Goal: Task Accomplishment & Management: Use online tool/utility

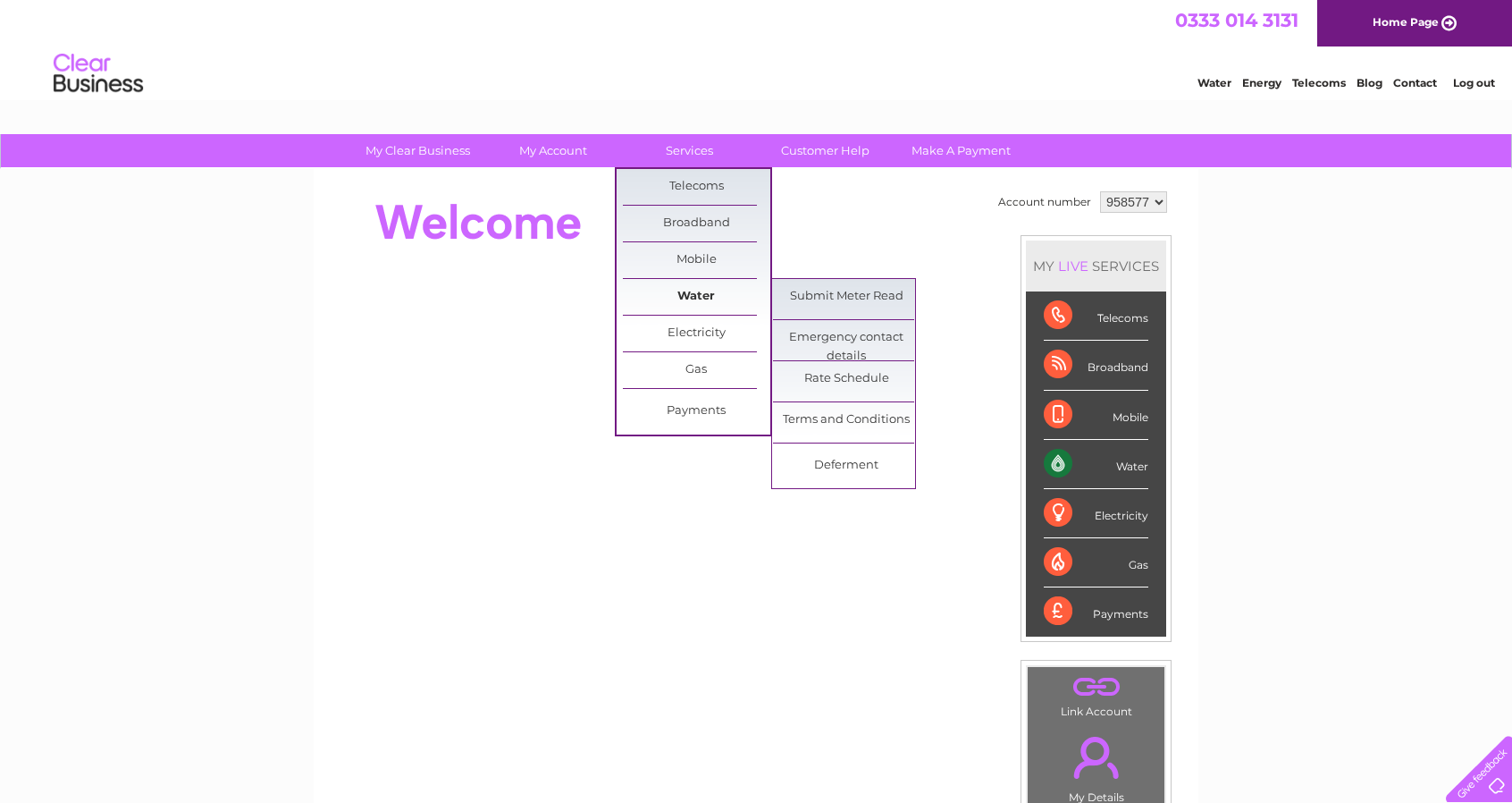
click at [714, 290] on link "Water" at bounding box center [696, 296] width 147 height 36
click at [855, 309] on link "Submit Meter Read" at bounding box center [846, 296] width 147 height 36
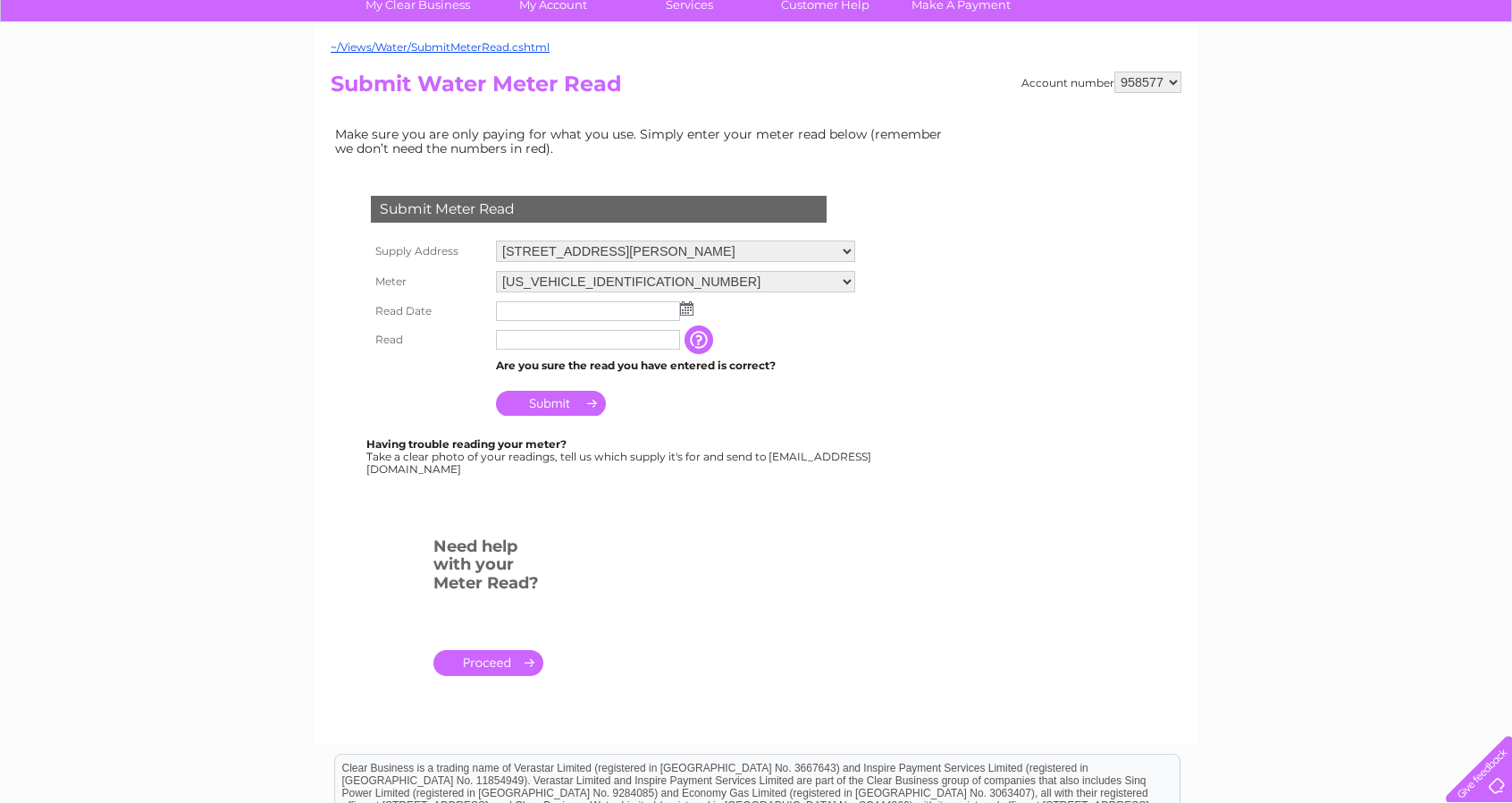
scroll to position [146, 0]
click at [817, 252] on select "[STREET_ADDRESS][PERSON_NAME]" at bounding box center [675, 250] width 359 height 23
click at [667, 277] on select "06ELSTER17M049561" at bounding box center [675, 281] width 359 height 23
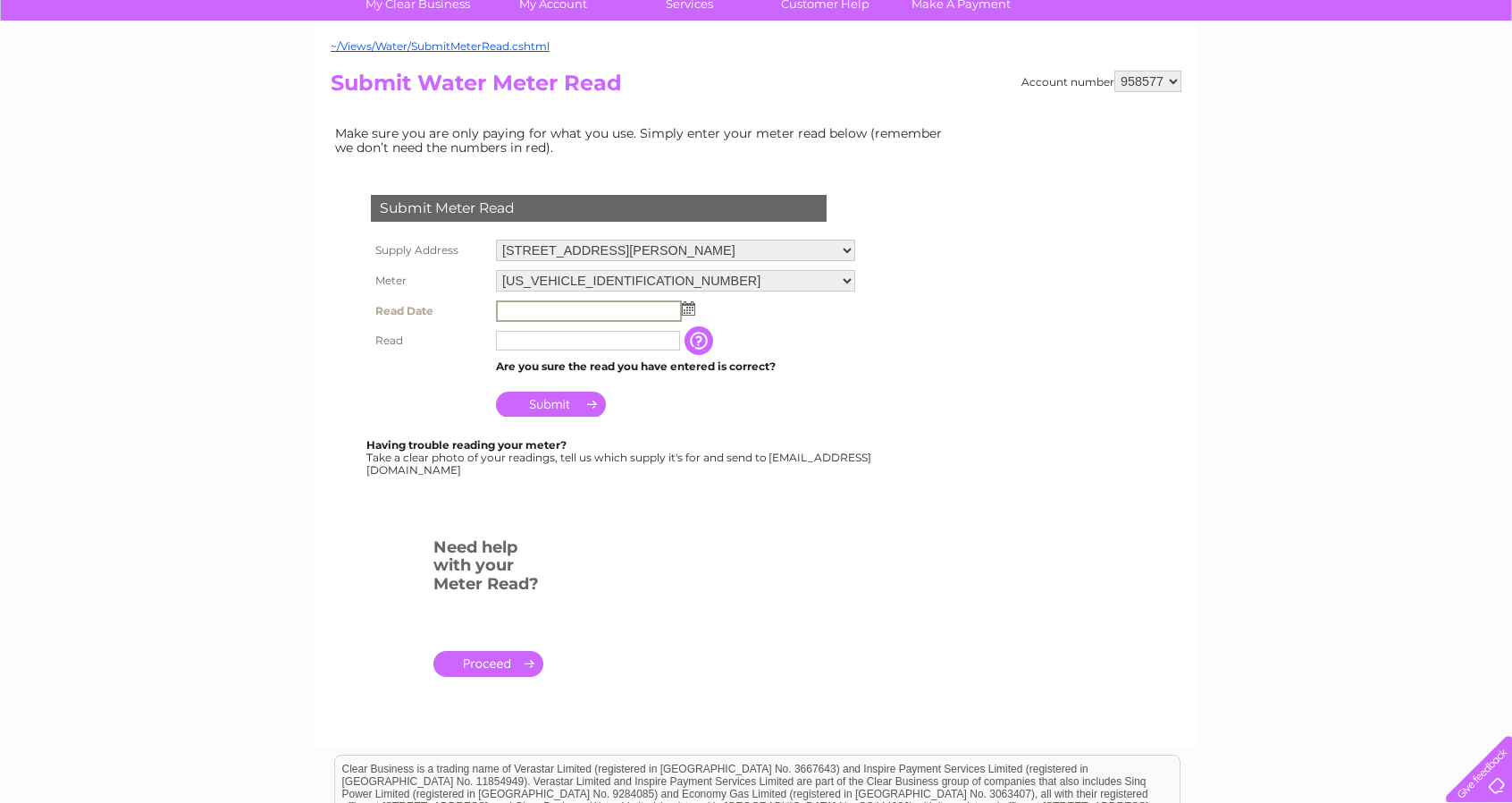
click at [625, 313] on input "text" at bounding box center [589, 311] width 186 height 21
click at [687, 308] on img at bounding box center [687, 308] width 14 height 15
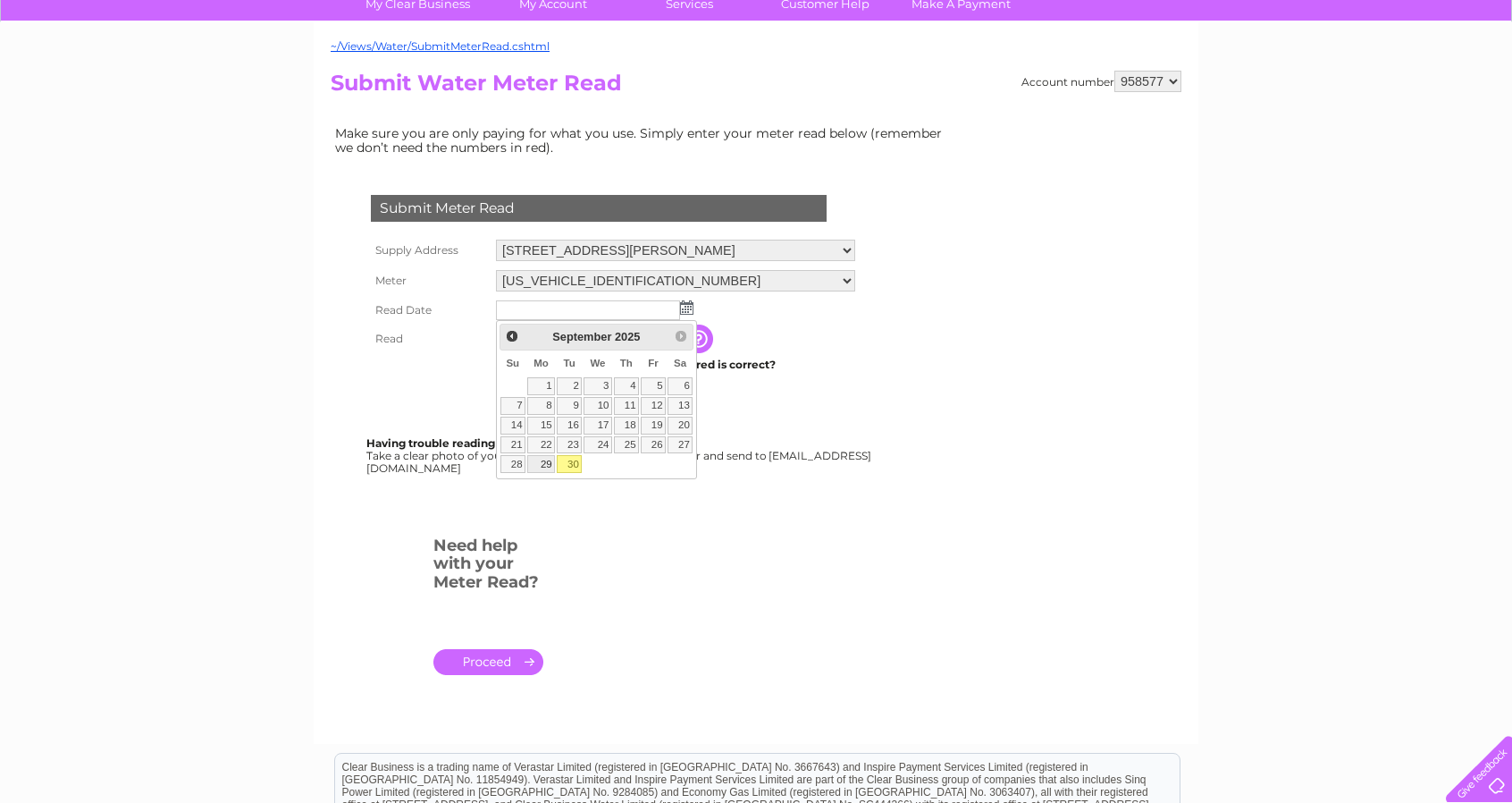
click at [551, 457] on link "29" at bounding box center [541, 464] width 27 height 18
type input "2025/09/29"
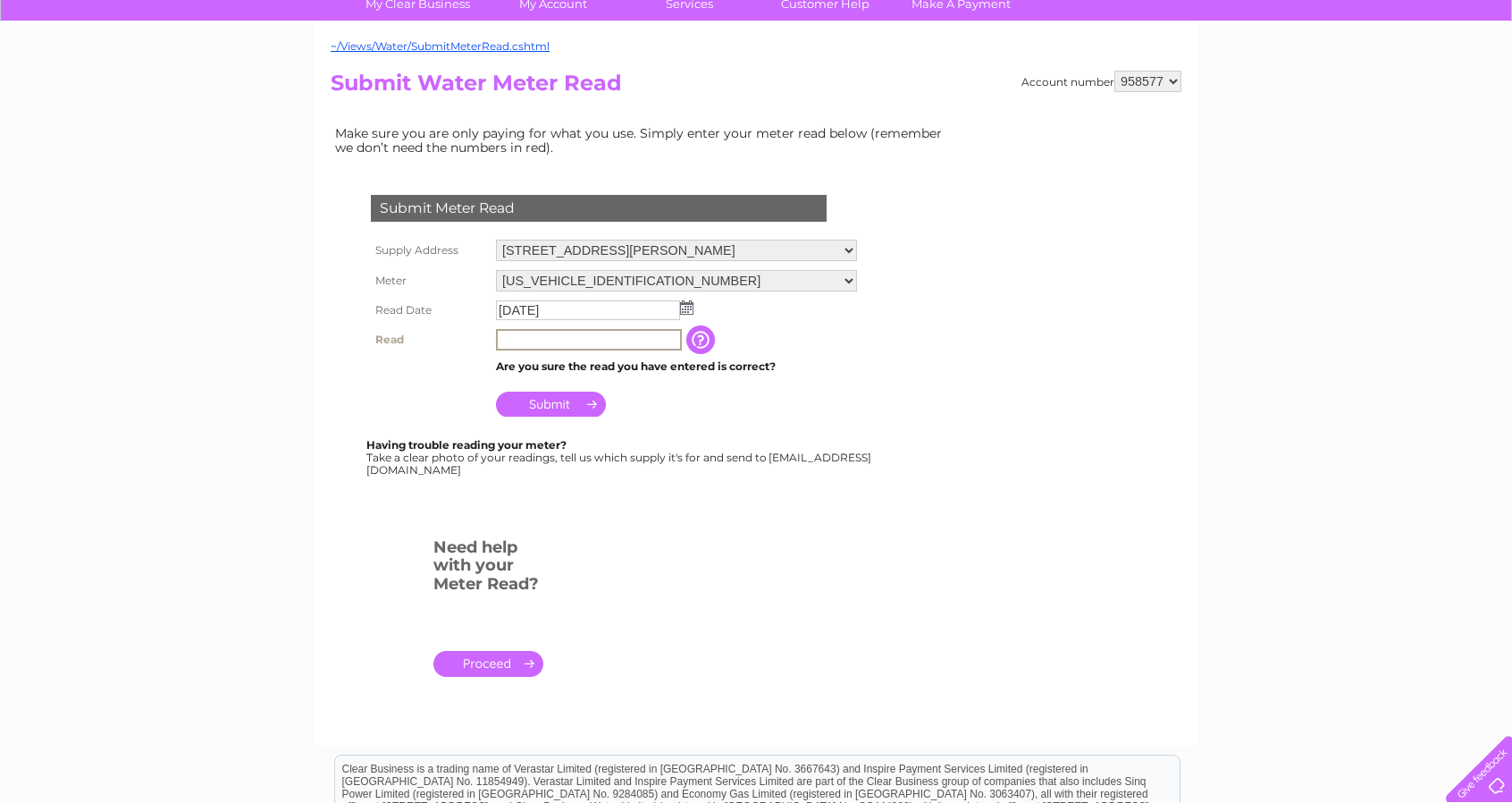
click at [551, 338] on input "text" at bounding box center [589, 339] width 186 height 21
click at [704, 338] on input "button" at bounding box center [700, 338] width 32 height 28
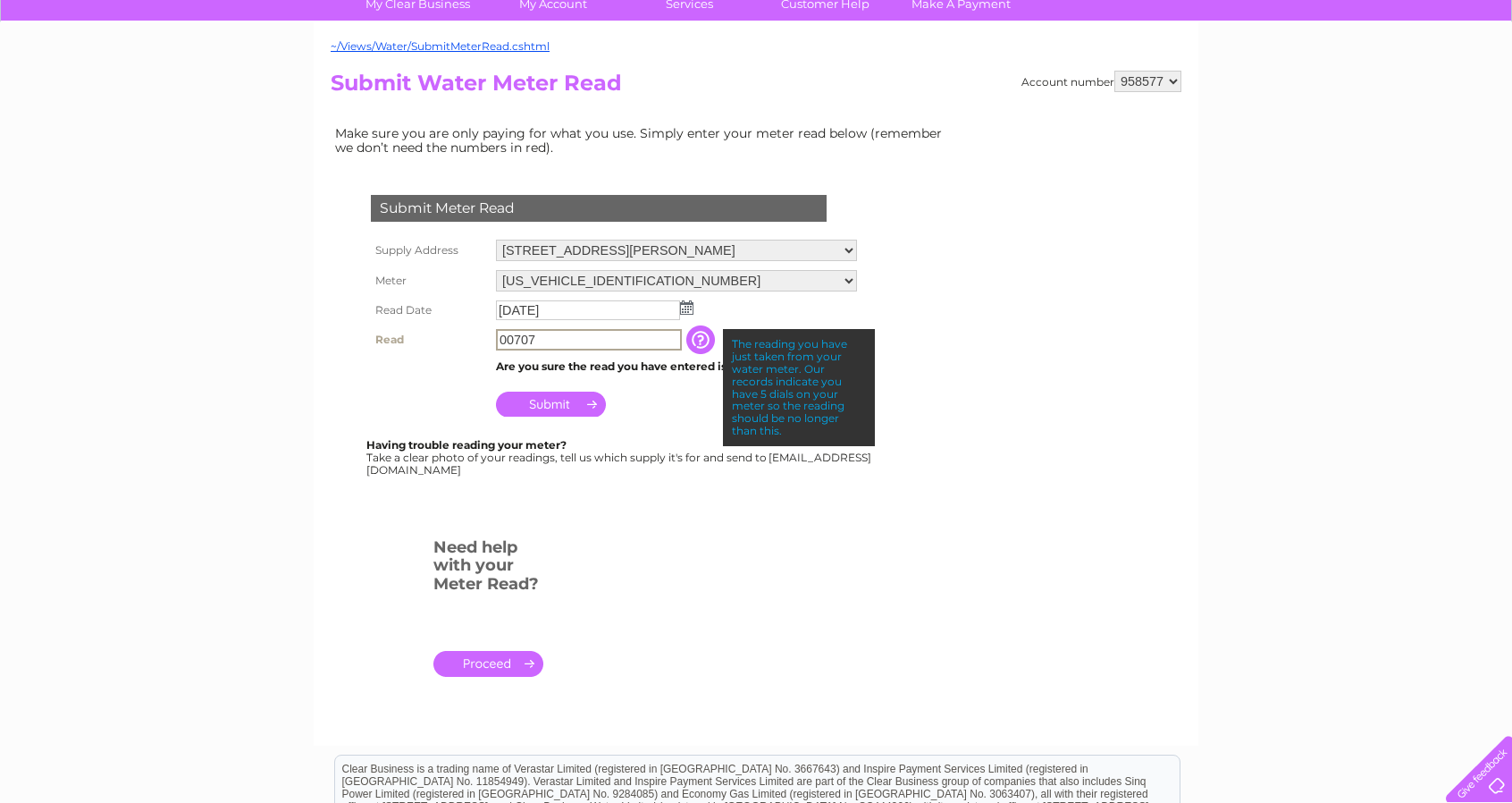
click at [597, 341] on input "00707" at bounding box center [589, 339] width 186 height 21
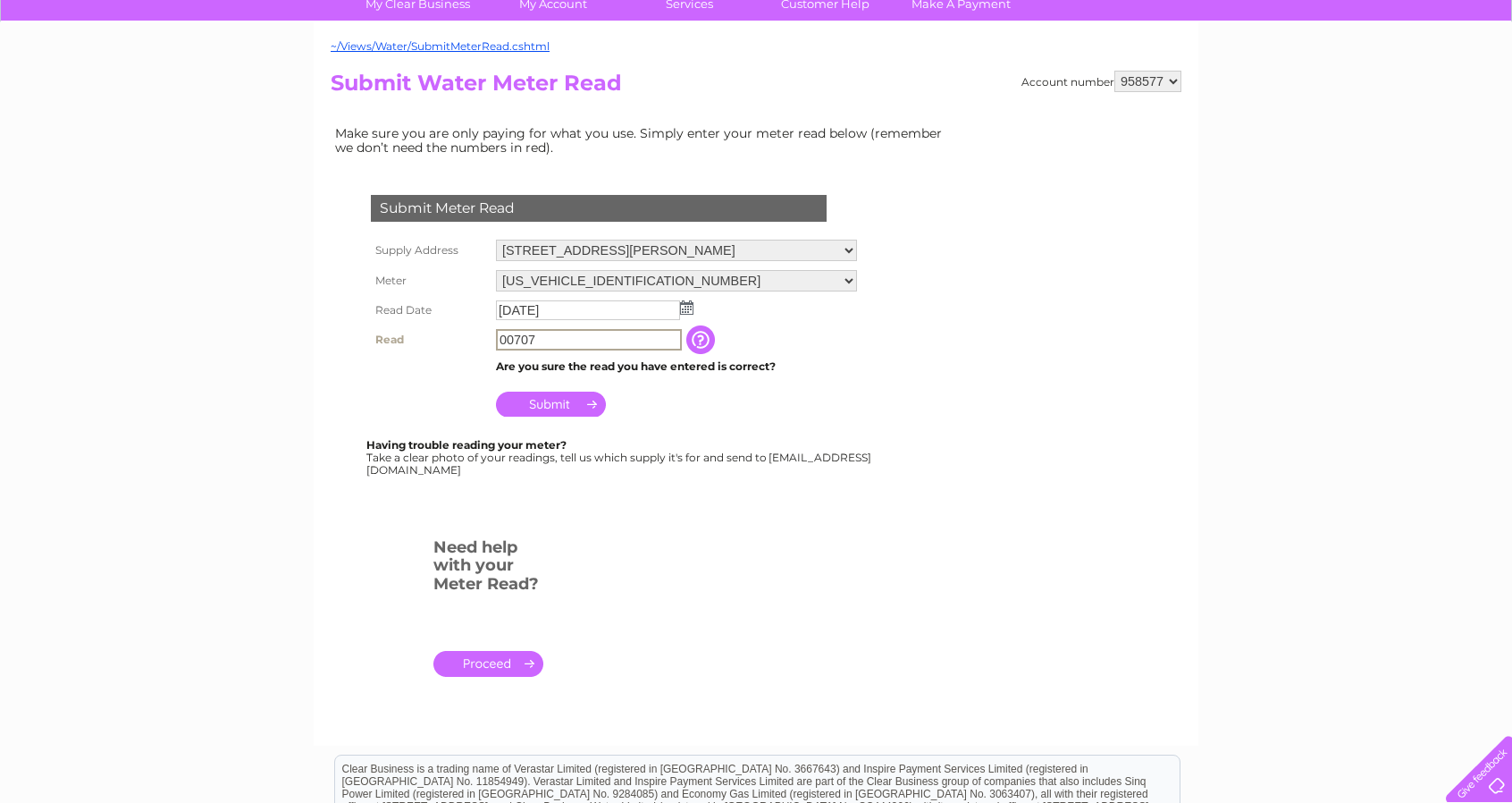
click at [514, 339] on input "00707" at bounding box center [589, 339] width 186 height 21
click at [541, 339] on input "707" at bounding box center [589, 339] width 186 height 21
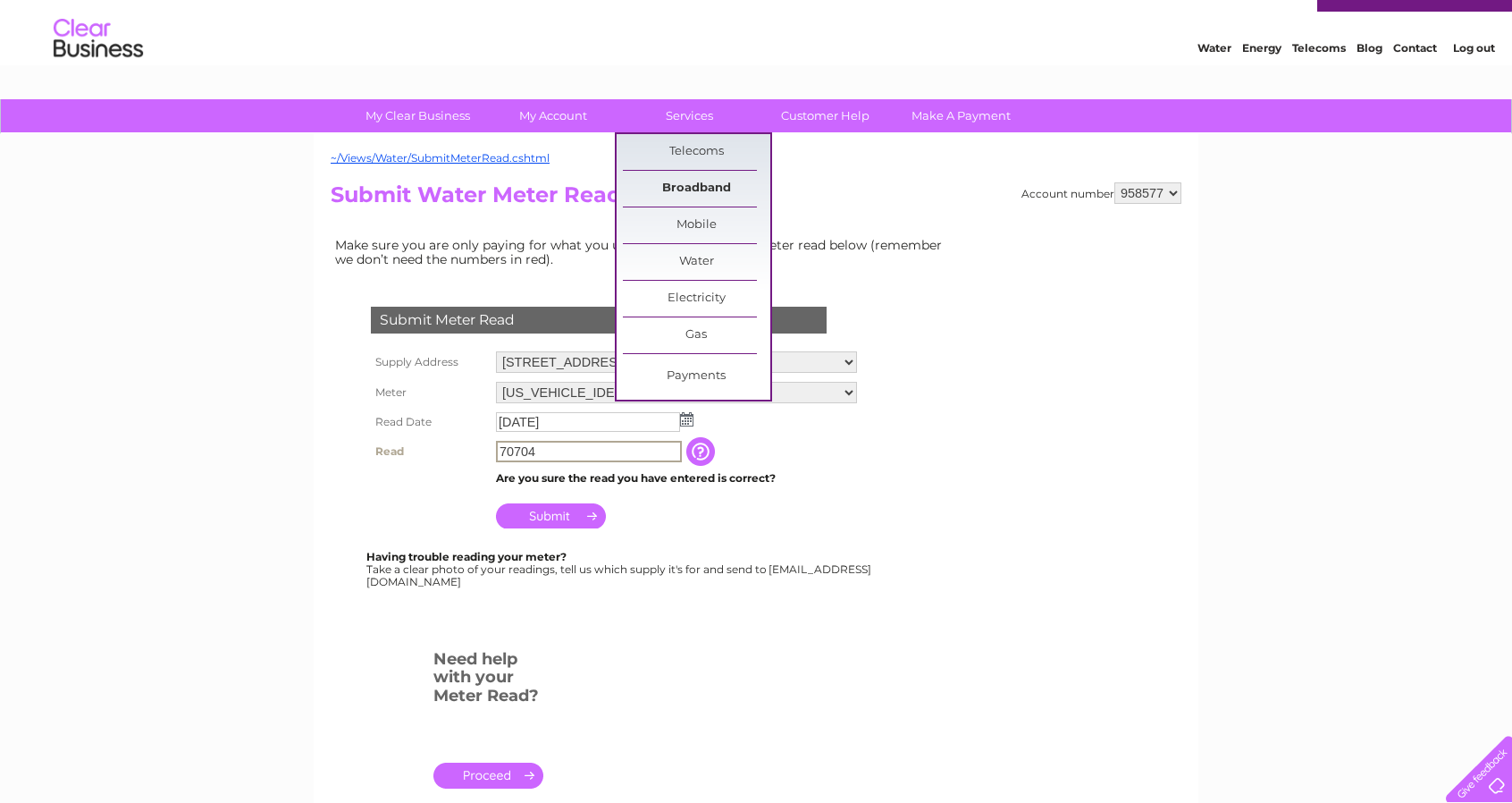
scroll to position [34, 0]
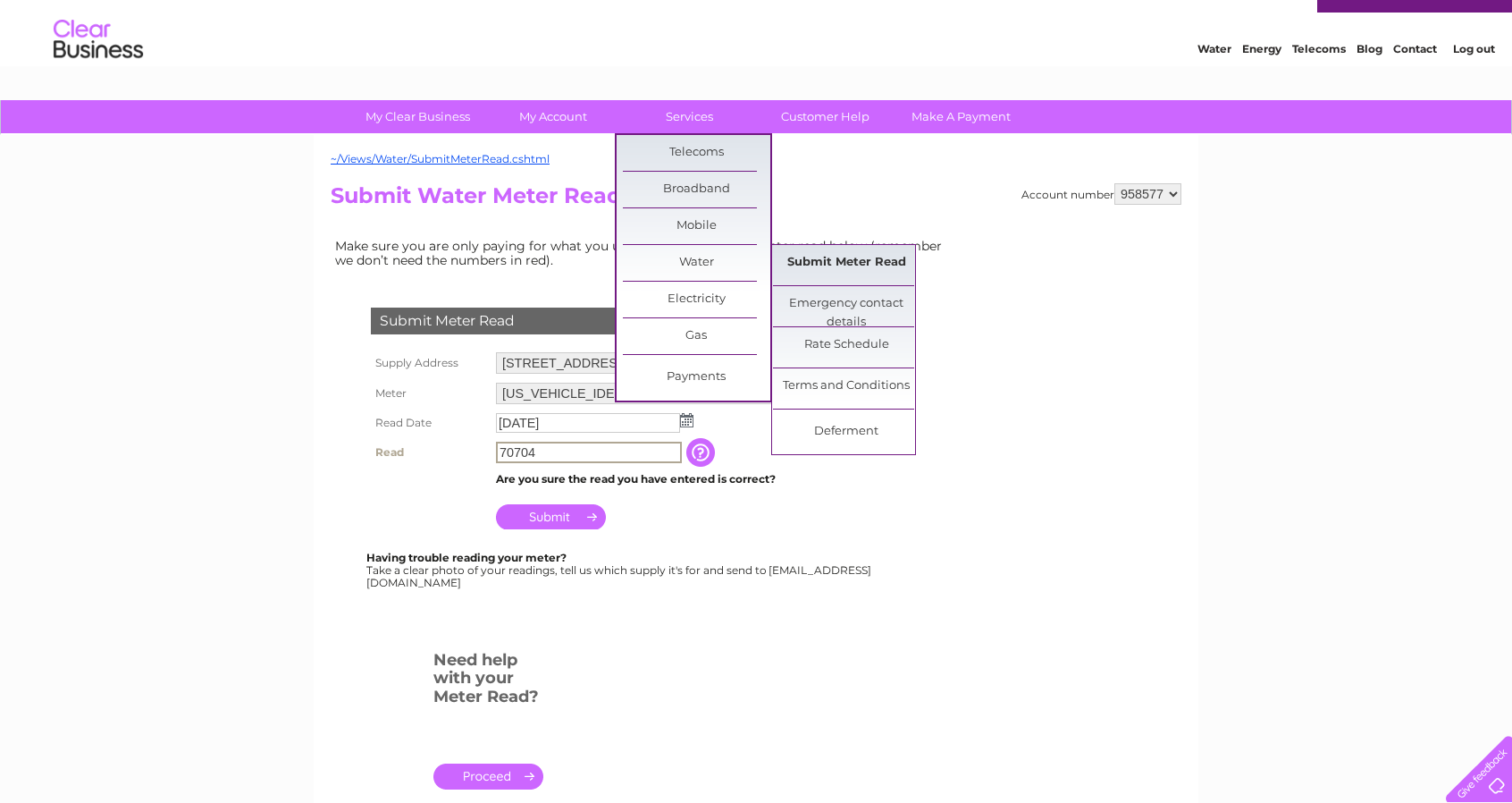
type input "70704"
click at [825, 252] on link "Submit Meter Read" at bounding box center [846, 262] width 147 height 36
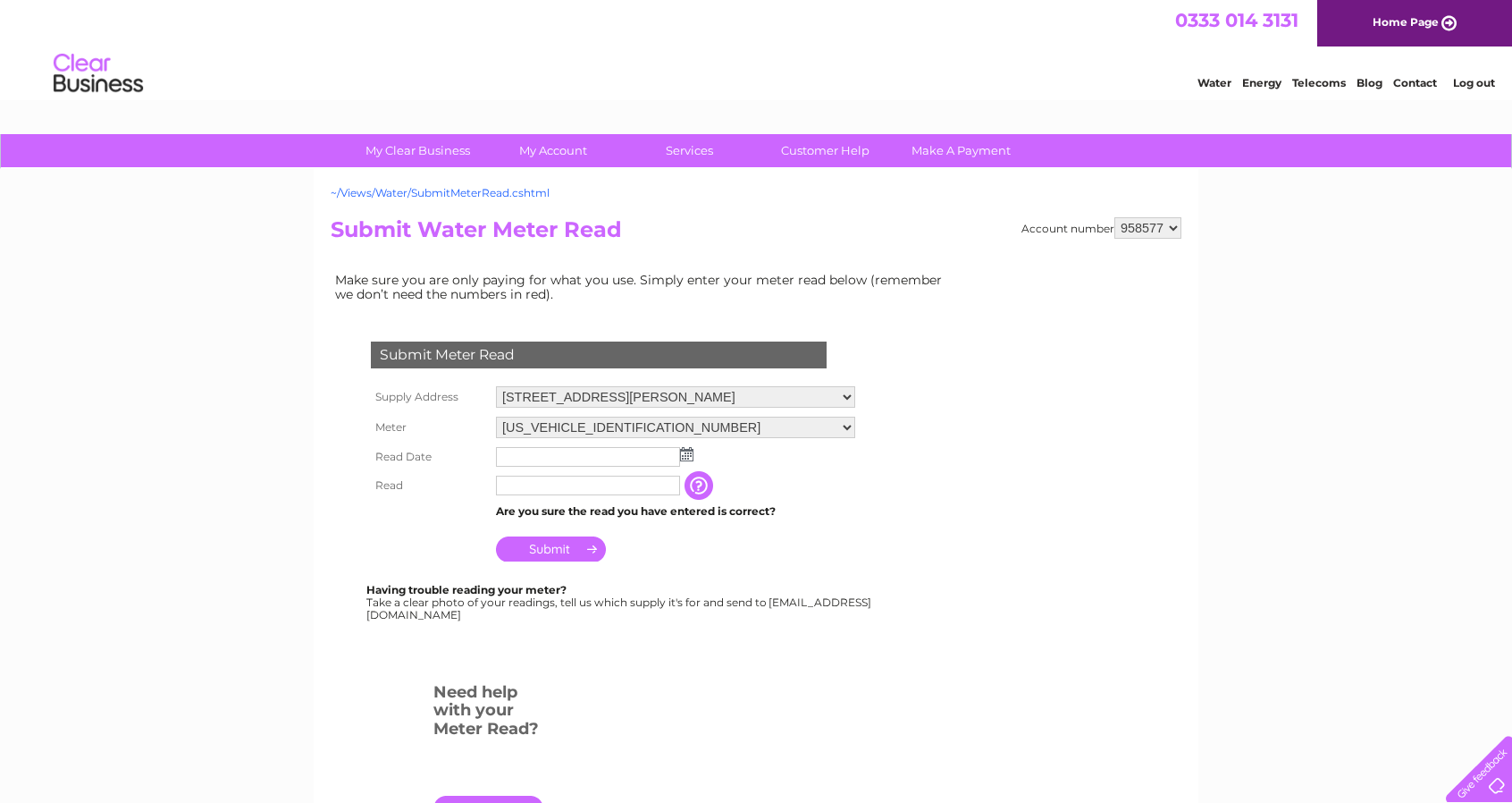
click at [492, 192] on link "~/Views/Water/SubmitMeterRead.cshtml" at bounding box center [440, 193] width 219 height 14
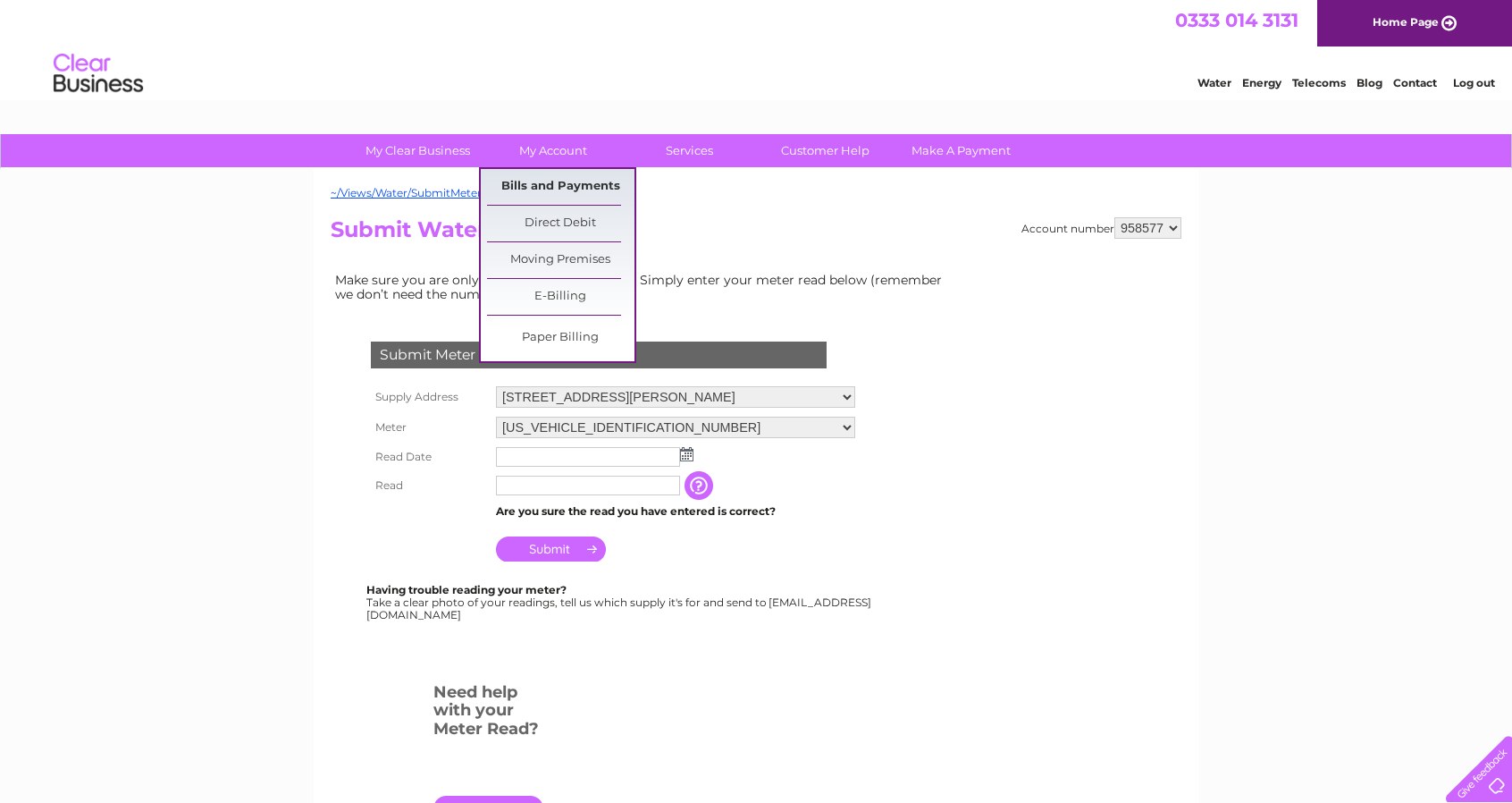
click at [549, 181] on link "Bills and Payments" at bounding box center [560, 186] width 147 height 36
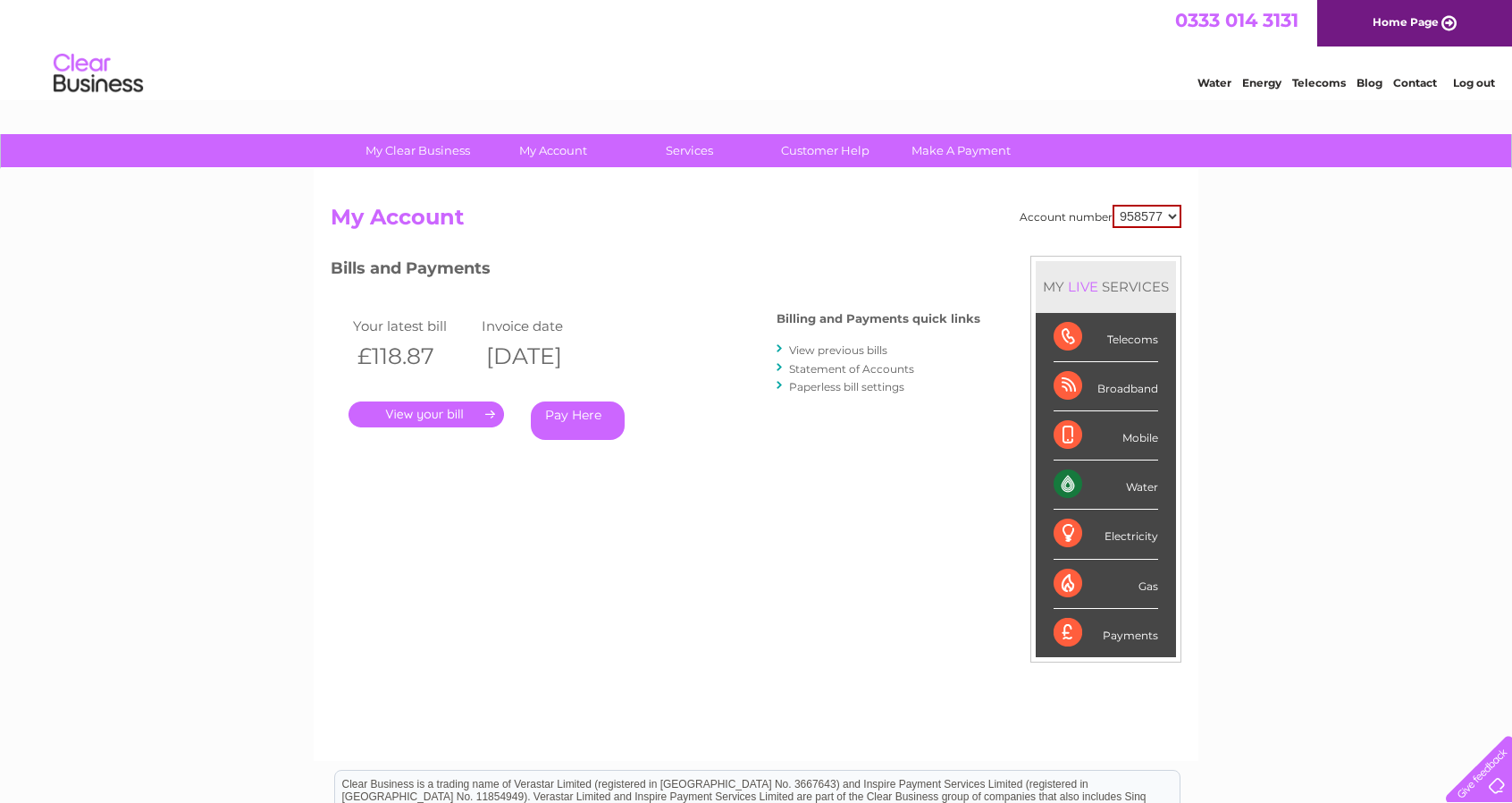
click at [419, 415] on link "." at bounding box center [426, 414] width 155 height 26
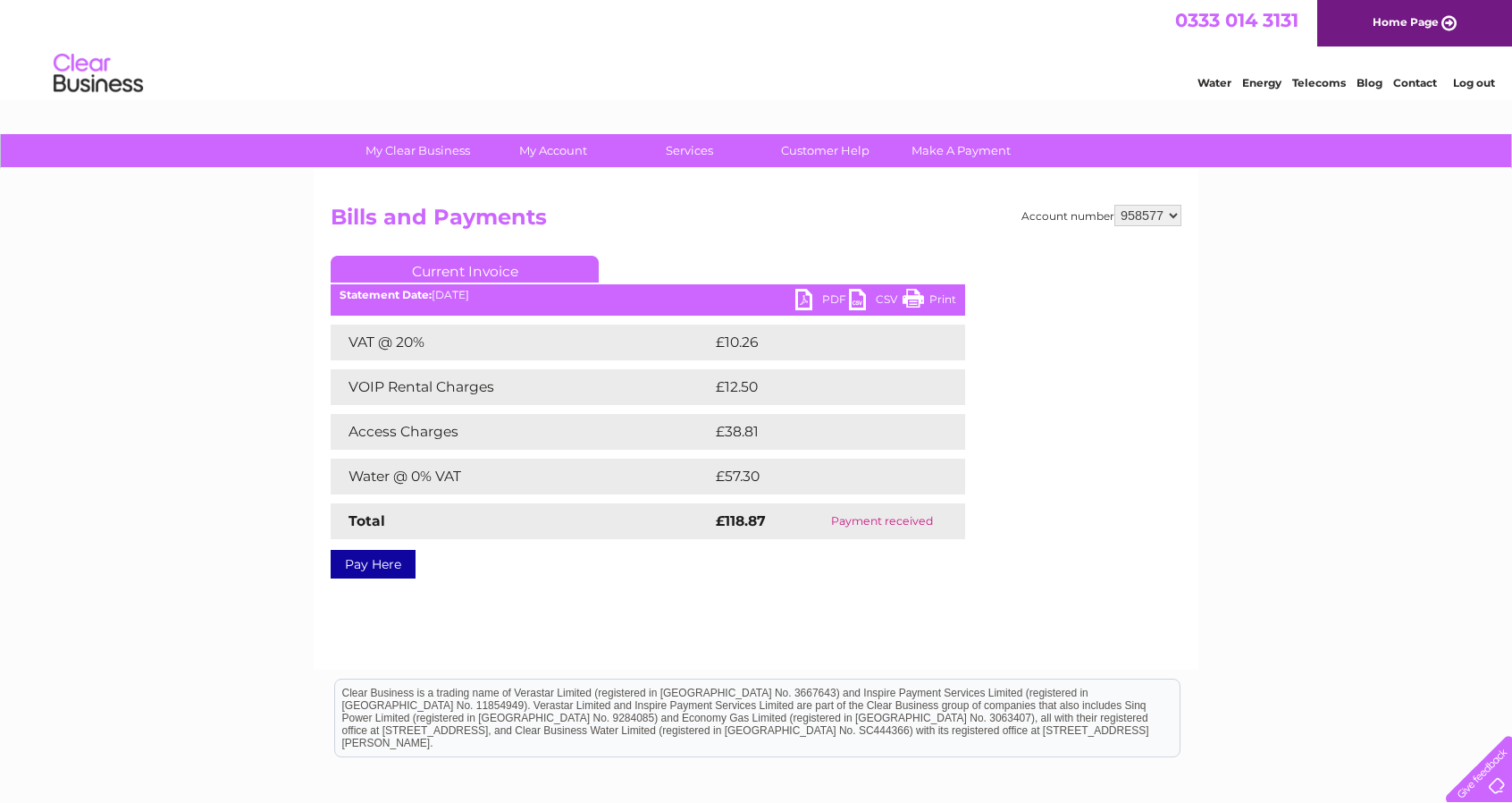
click at [815, 300] on link "PDF" at bounding box center [822, 301] width 54 height 26
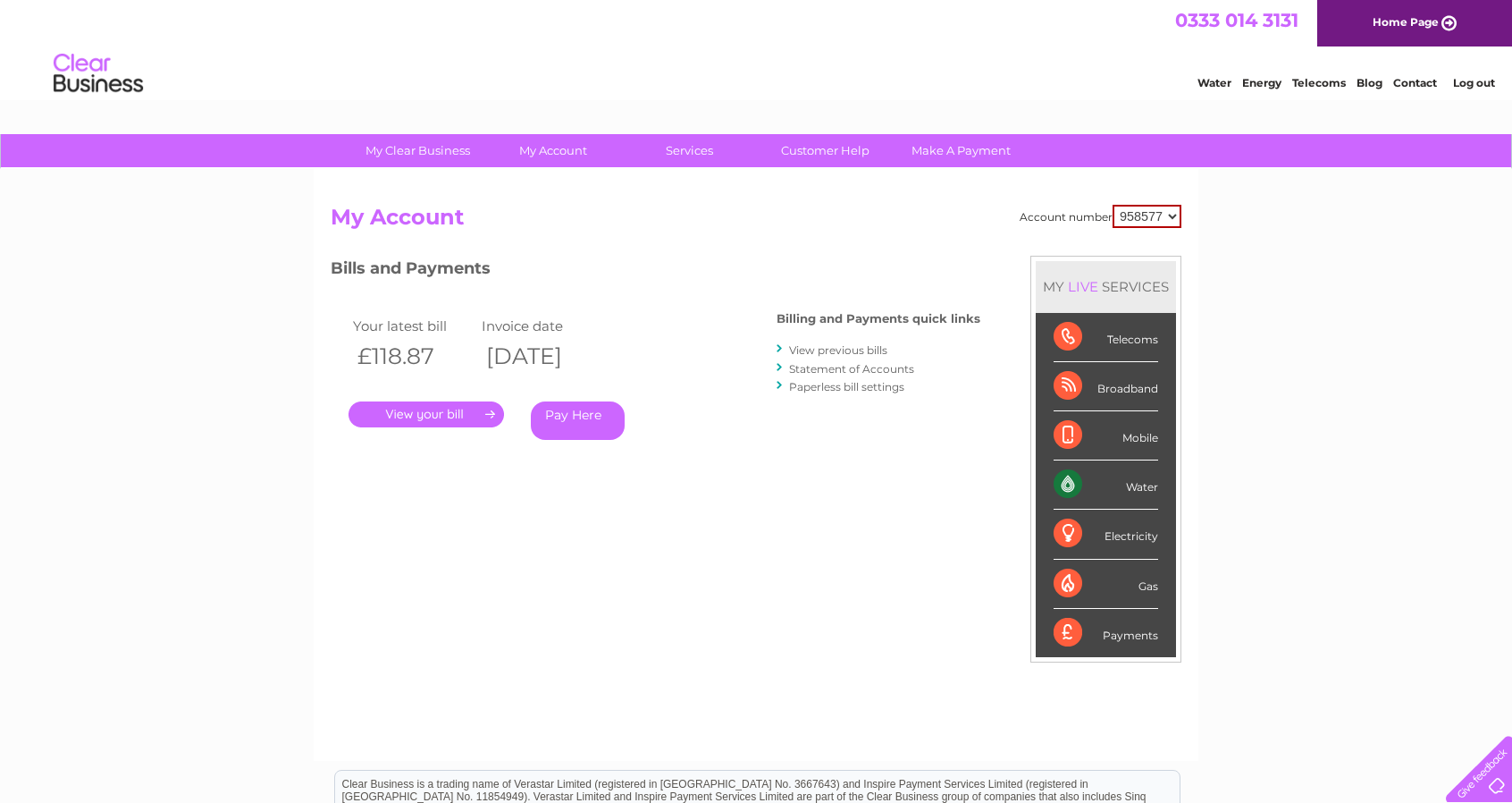
click at [839, 354] on link "View previous bills" at bounding box center [838, 350] width 99 height 14
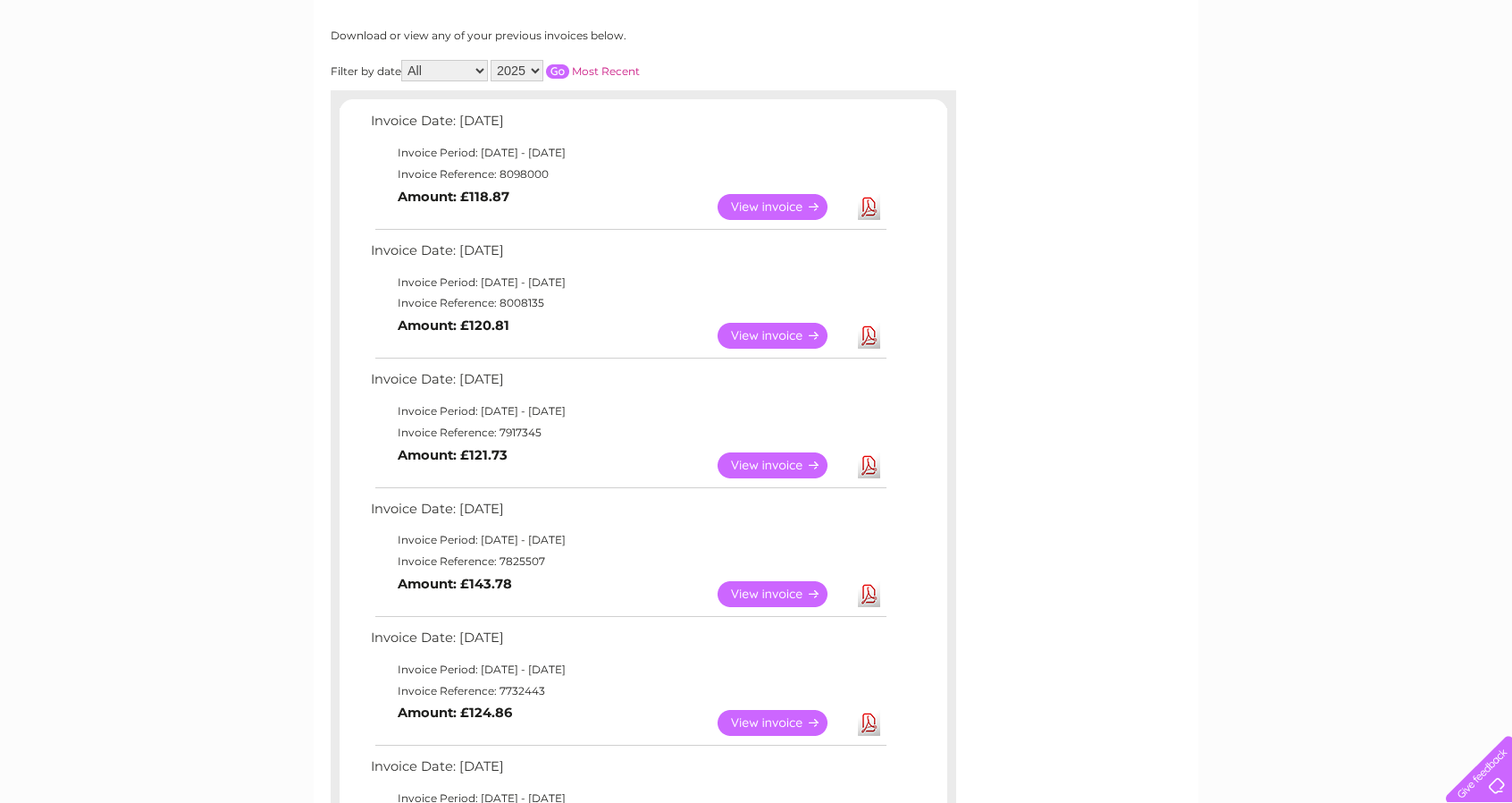
scroll to position [227, 0]
click at [865, 588] on link "Download" at bounding box center [868, 593] width 22 height 26
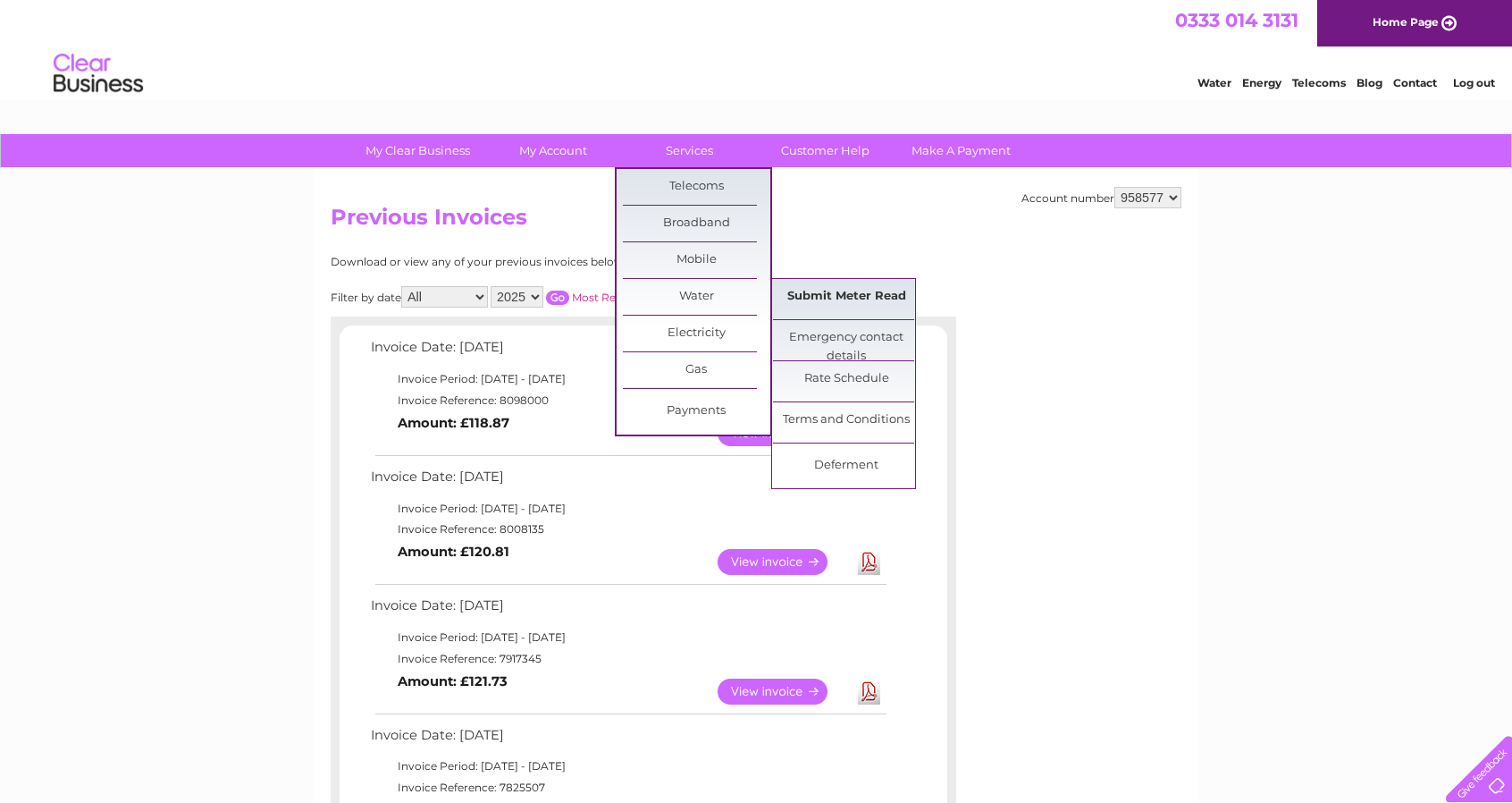
click at [842, 305] on link "Submit Meter Read" at bounding box center [846, 296] width 147 height 36
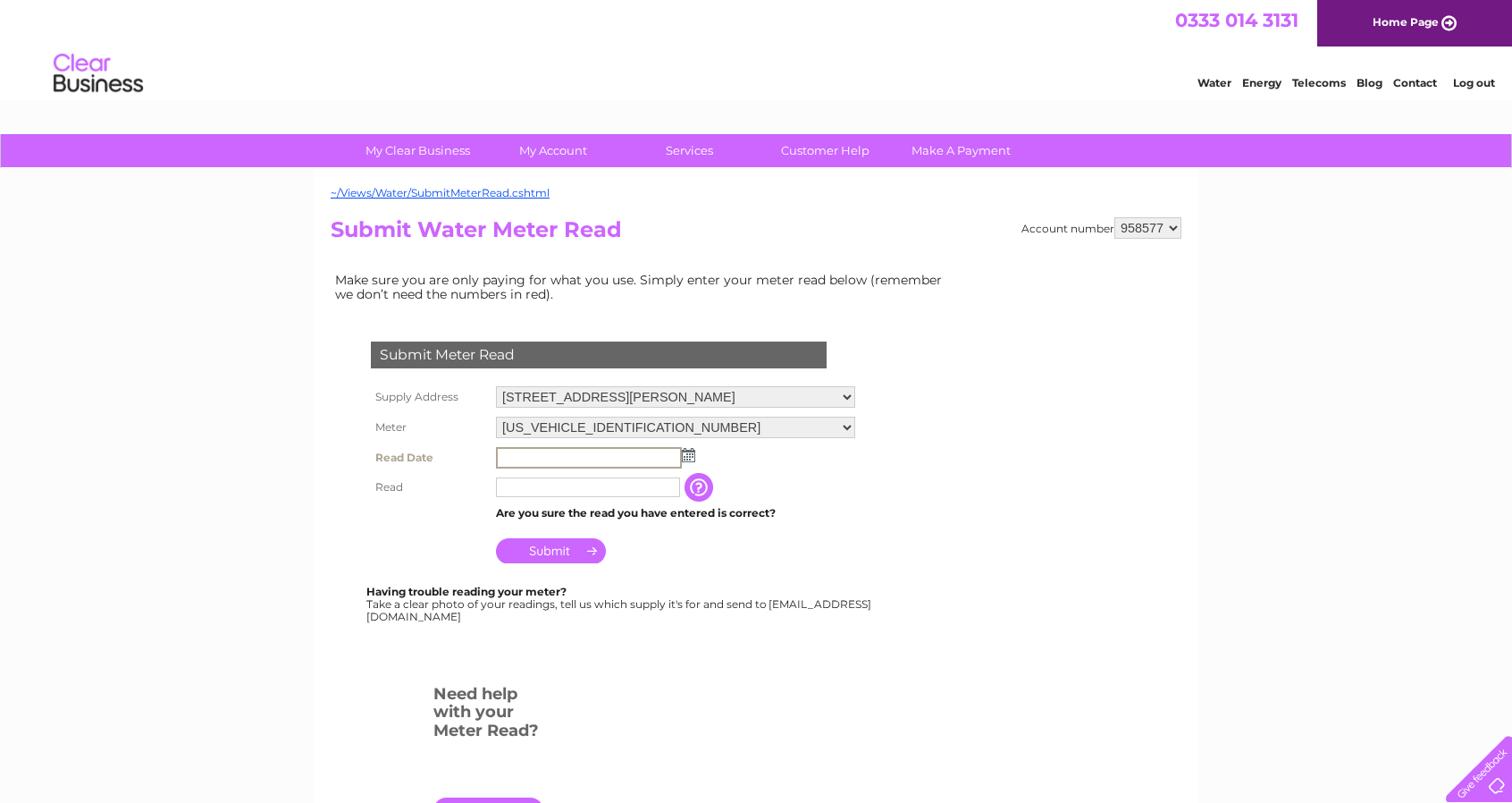
click at [561, 449] on input "text" at bounding box center [589, 457] width 186 height 21
click at [684, 457] on img at bounding box center [687, 454] width 14 height 15
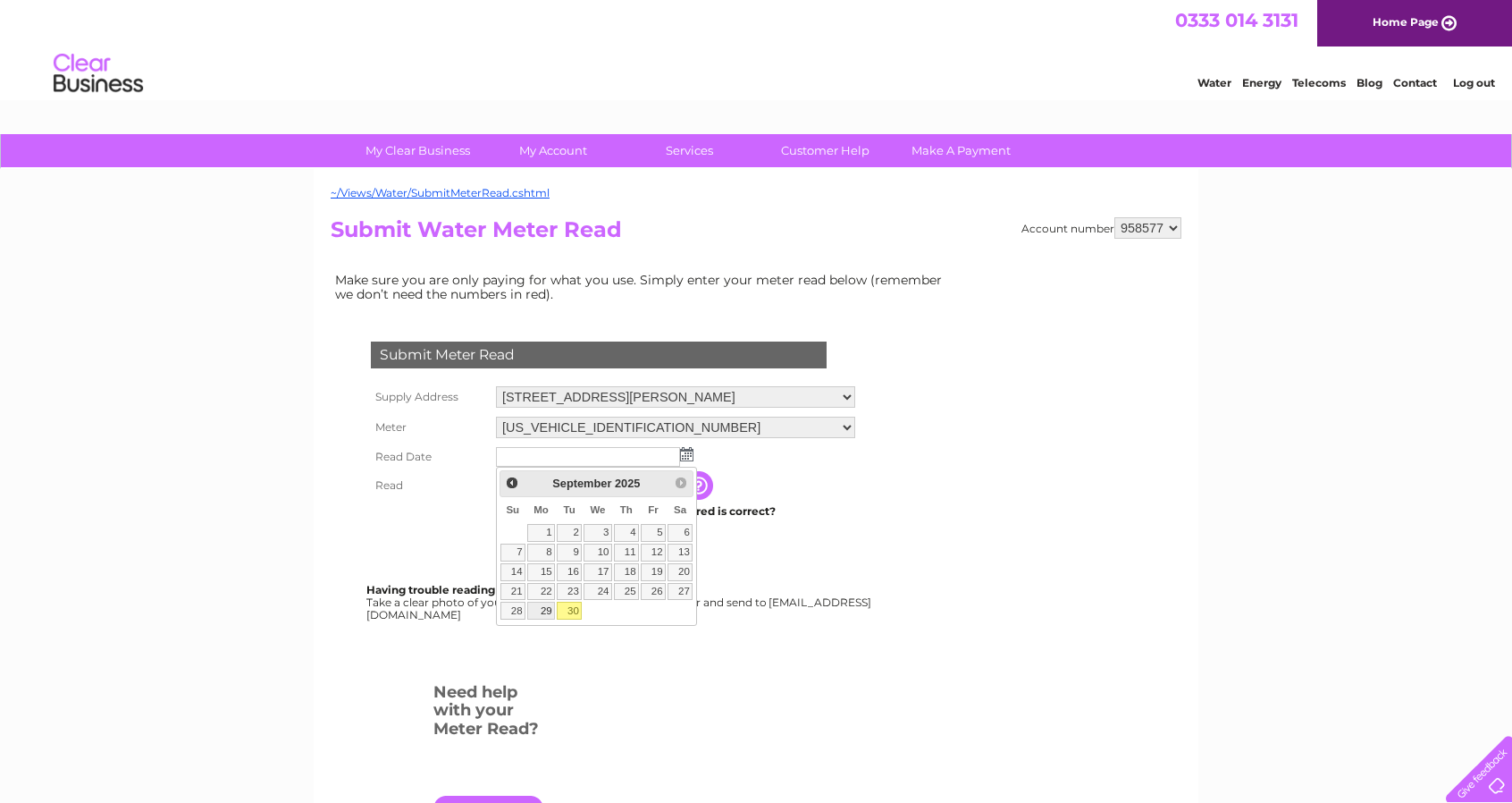
click at [544, 602] on link "29" at bounding box center [541, 611] width 27 height 18
type input "2025/09/29"
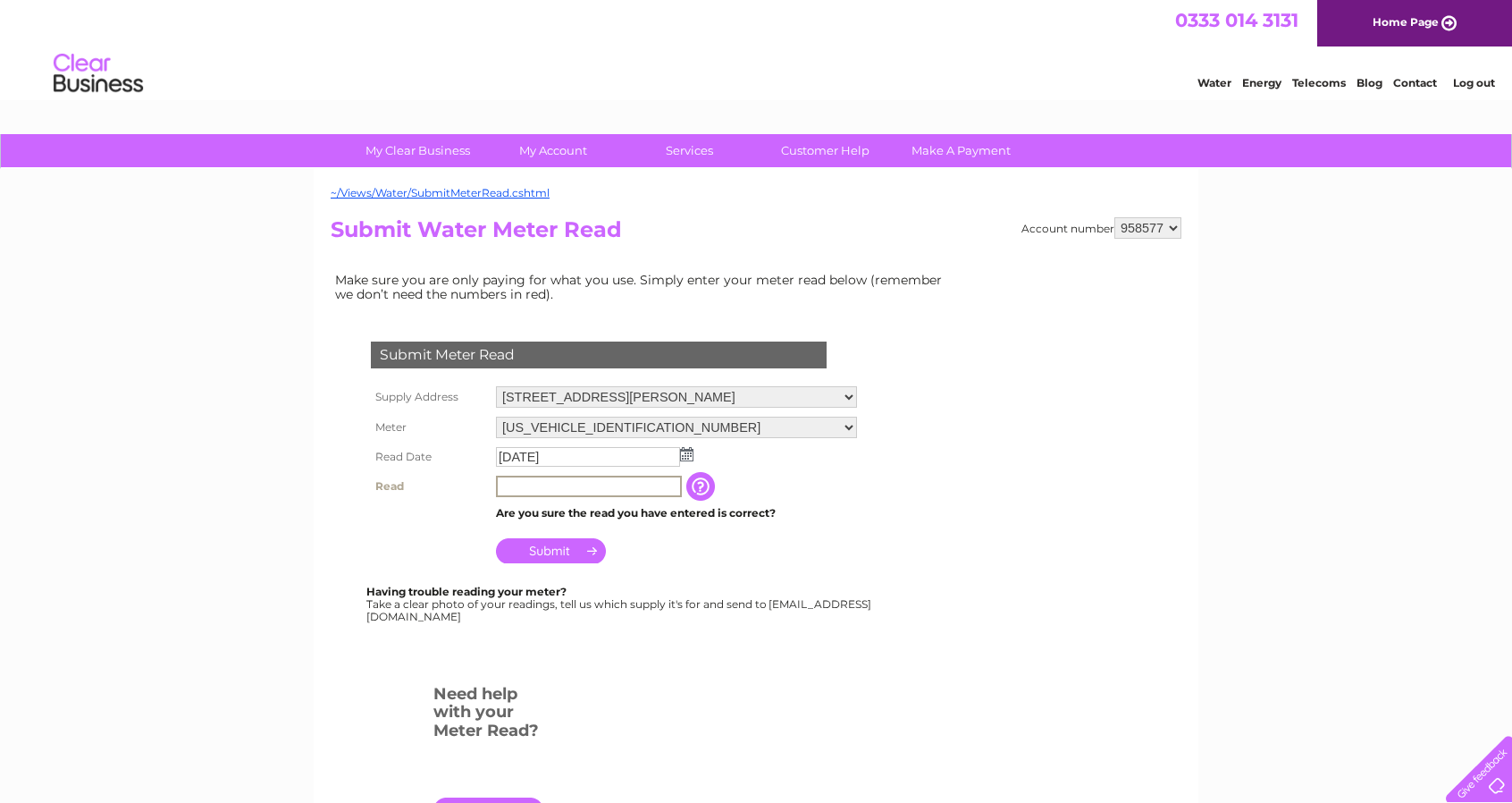
click at [534, 489] on input "text" at bounding box center [589, 486] width 186 height 21
click at [522, 481] on input "70705" at bounding box center [589, 486] width 186 height 21
click at [553, 491] on input "70705" at bounding box center [589, 486] width 186 height 21
type input "00707"
click at [559, 552] on input "Submit" at bounding box center [551, 548] width 110 height 25
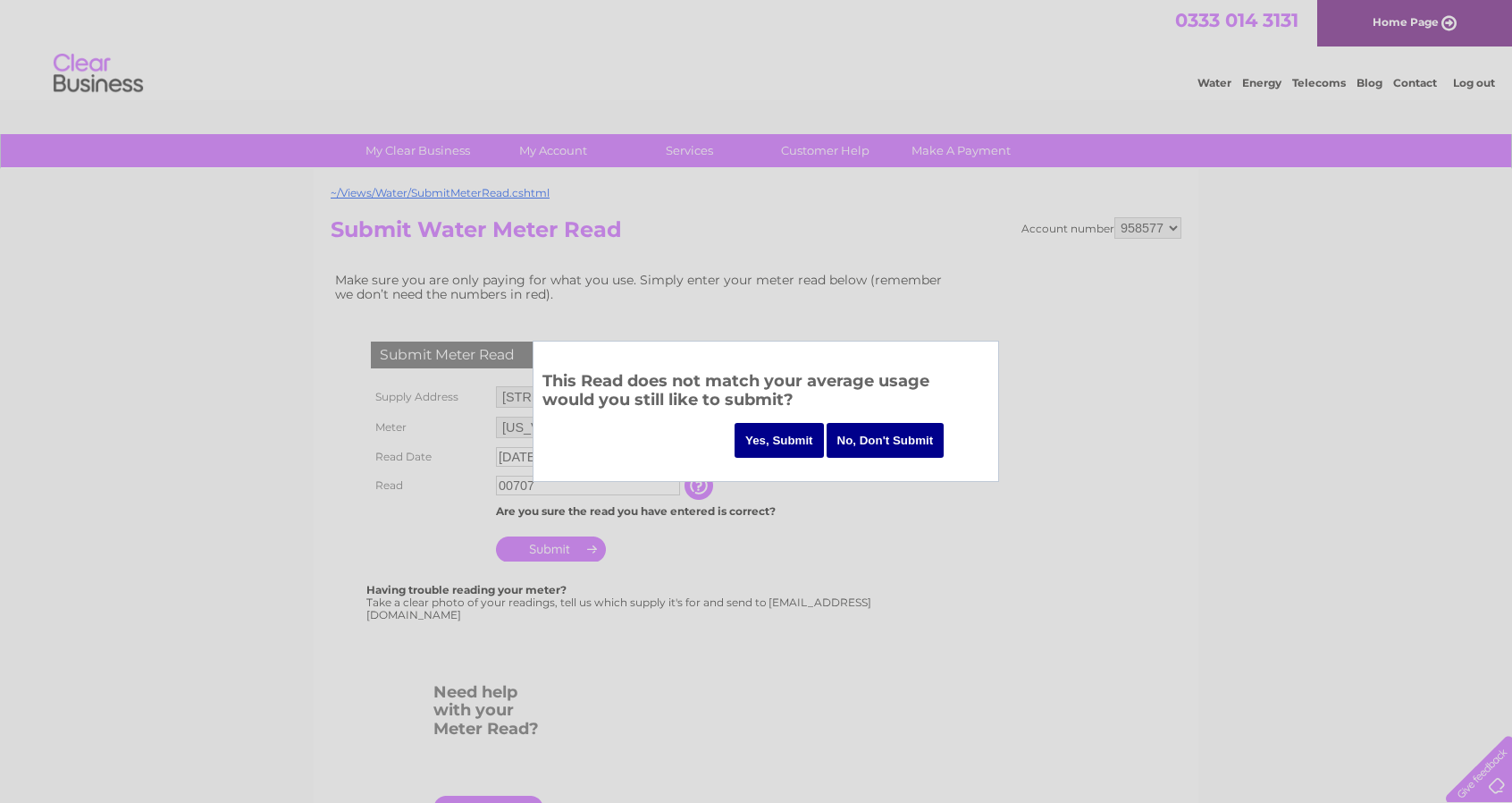
click at [870, 438] on input "No, Don't Submit" at bounding box center [885, 440] width 118 height 35
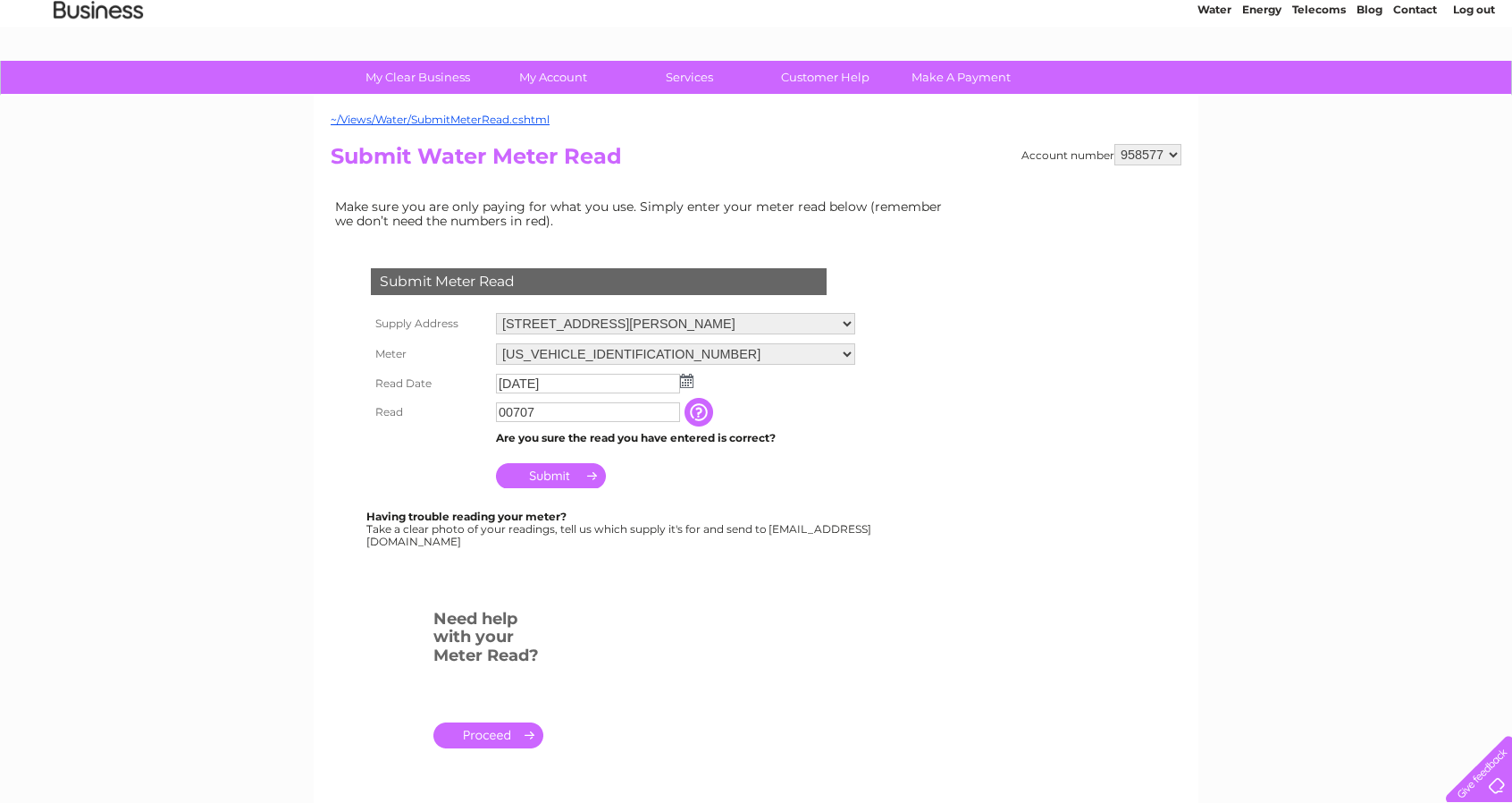
scroll to position [74, 0]
click at [556, 476] on input "Submit" at bounding box center [551, 474] width 110 height 25
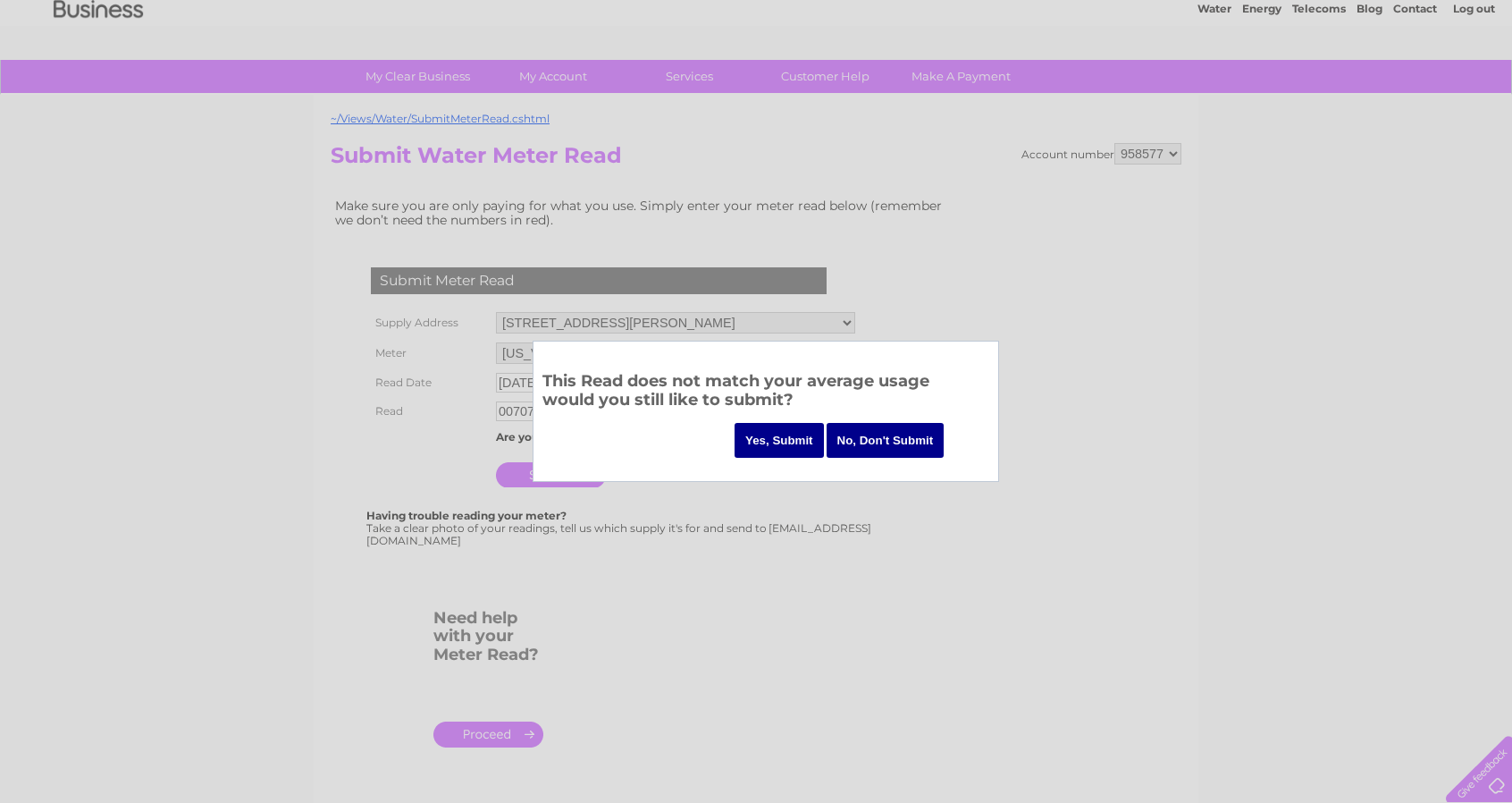
click at [777, 430] on input "Yes, Submit" at bounding box center [779, 440] width 89 height 35
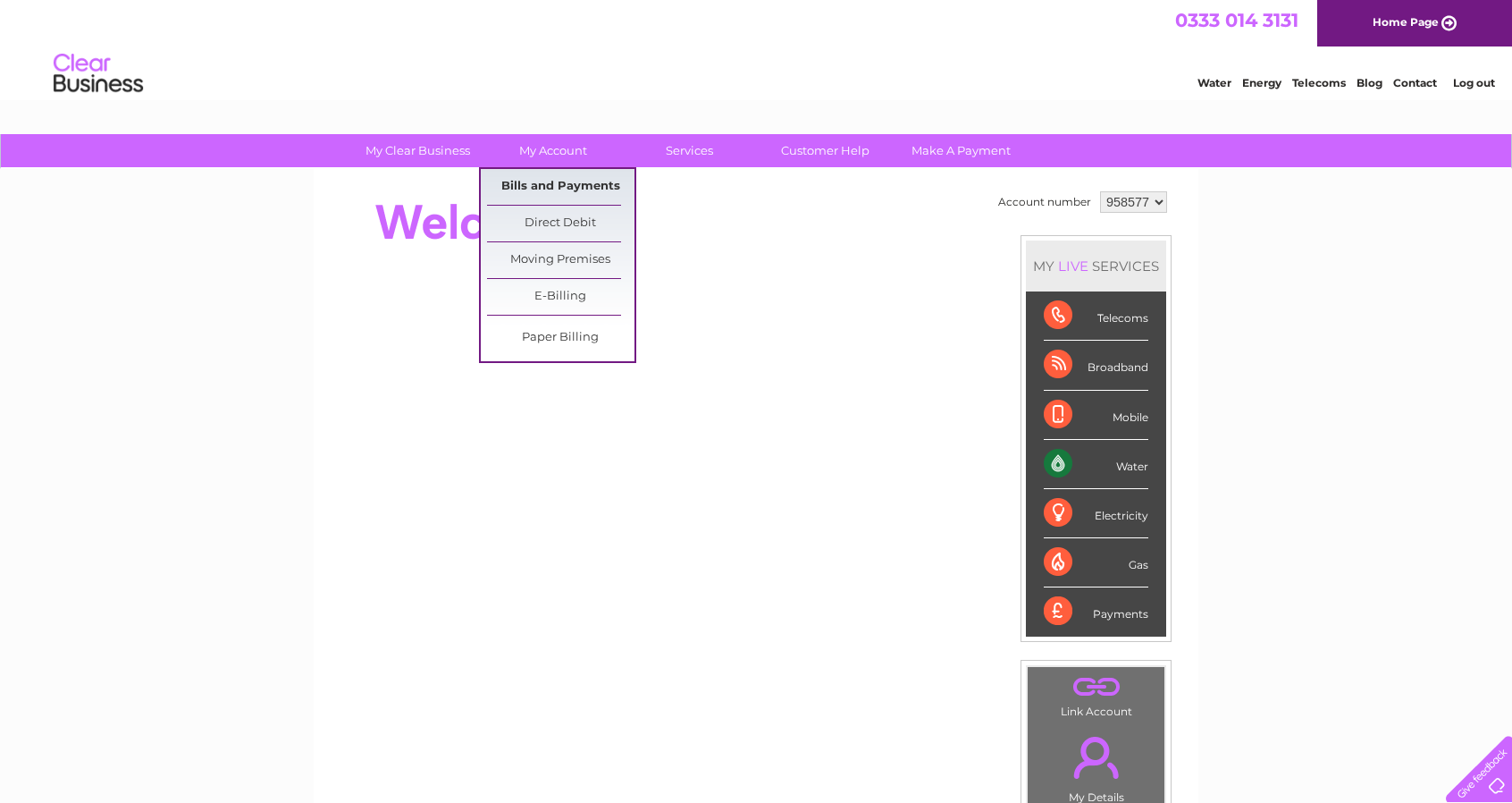
click at [604, 184] on link "Bills and Payments" at bounding box center [560, 186] width 147 height 36
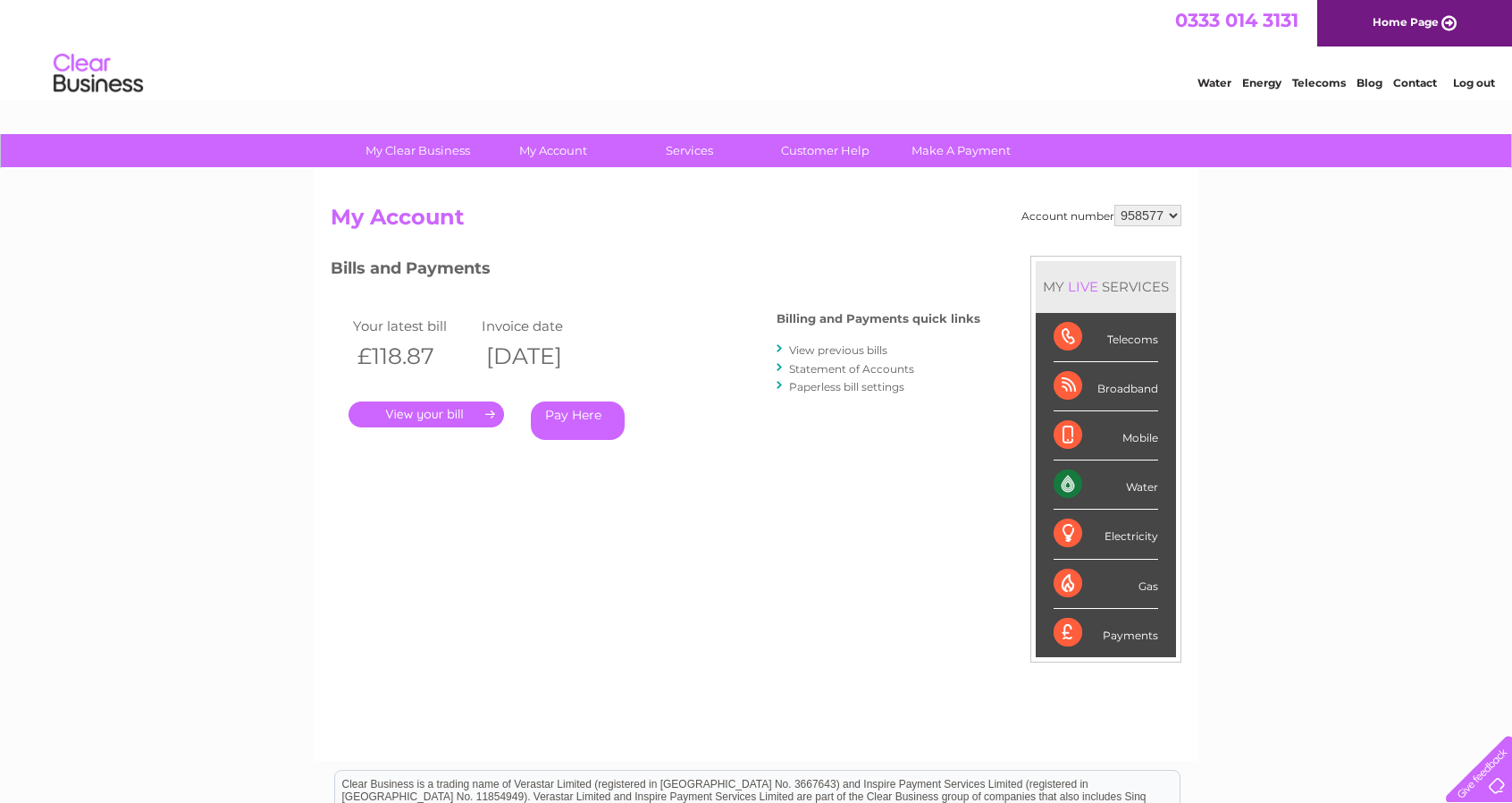
click at [457, 410] on link "." at bounding box center [426, 414] width 155 height 26
